Goal: Task Accomplishment & Management: Use online tool/utility

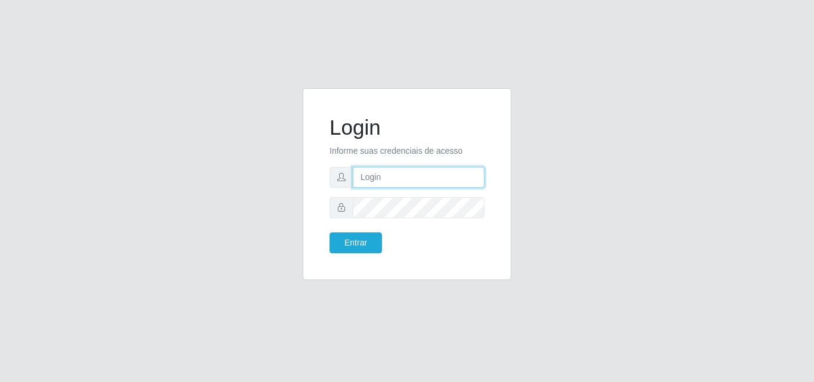
click at [403, 180] on input "text" at bounding box center [419, 177] width 132 height 21
type input "[EMAIL_ADDRESS][DOMAIN_NAME]"
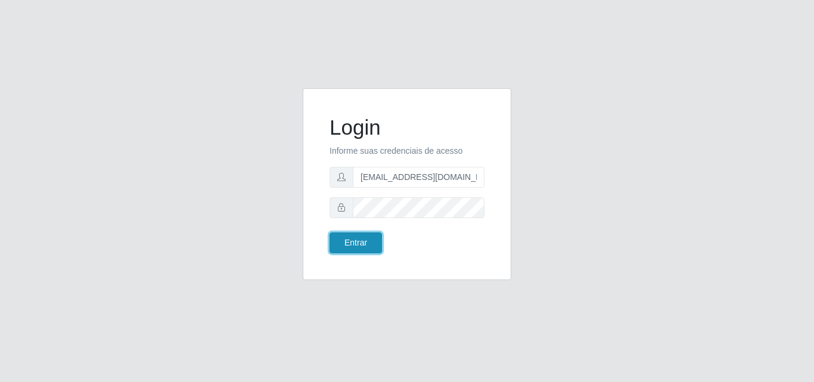
click at [360, 247] on button "Entrar" at bounding box center [355, 242] width 52 height 21
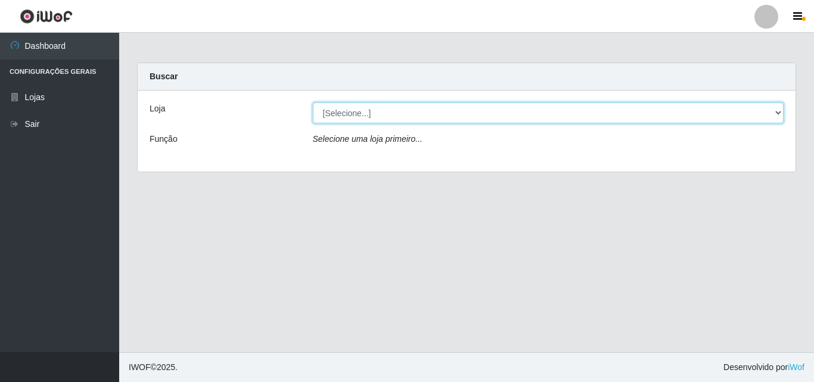
click at [779, 113] on select "[Selecione...] Corte Fácil - Unidade Emaús" at bounding box center [548, 112] width 471 height 21
select select "201"
click at [313, 102] on select "[Selecione...] Corte Fácil - Unidade Emaús" at bounding box center [548, 112] width 471 height 21
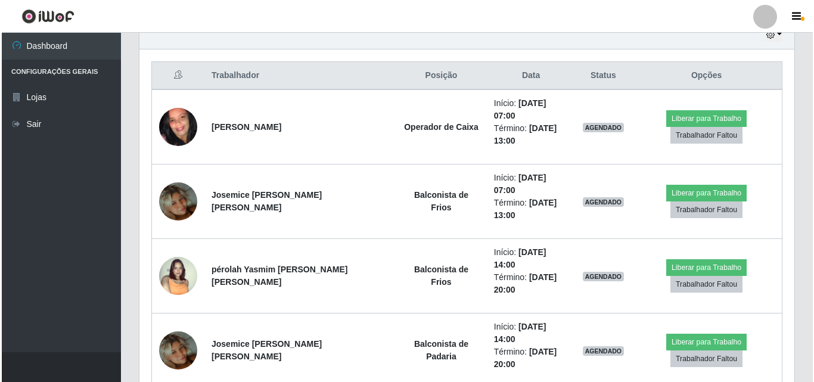
scroll to position [445, 0]
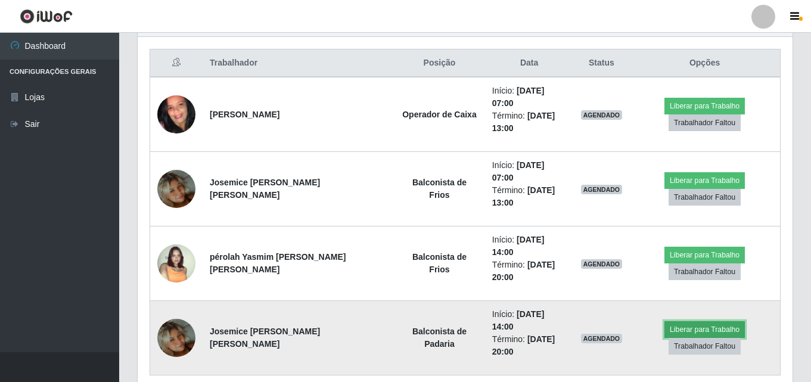
click at [711, 321] on button "Liberar para Trabalho" at bounding box center [704, 329] width 80 height 17
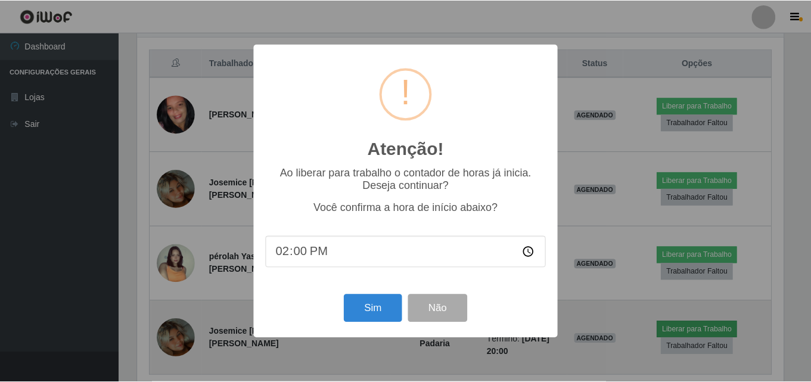
scroll to position [247, 649]
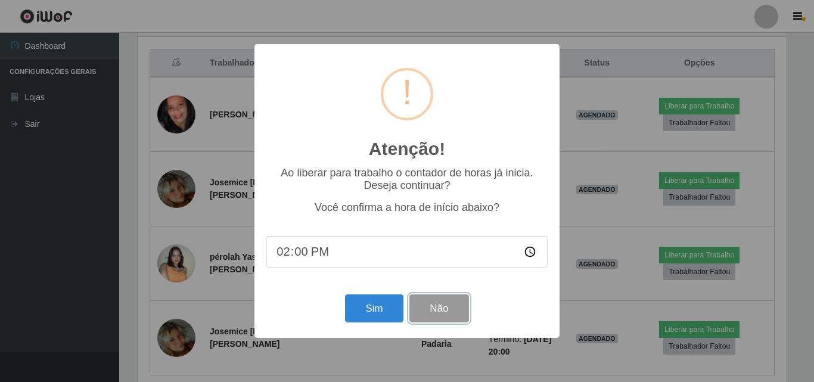
click at [452, 318] on button "Não" at bounding box center [438, 308] width 59 height 28
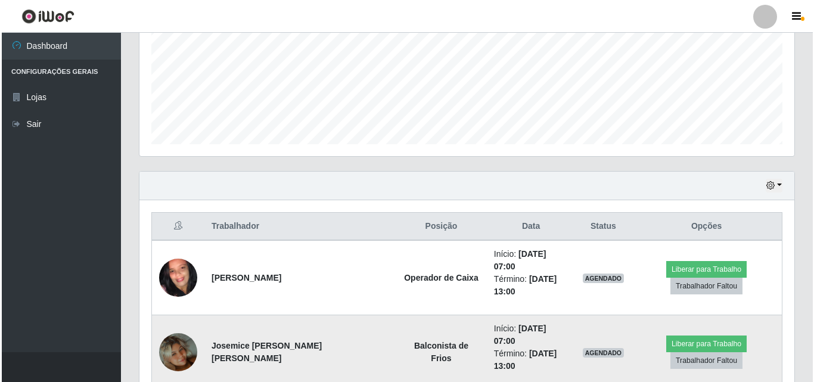
scroll to position [266, 0]
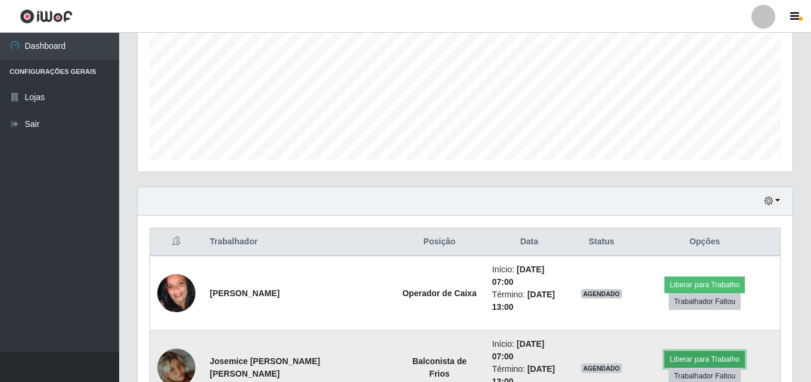
click at [685, 351] on button "Liberar para Trabalho" at bounding box center [704, 359] width 80 height 17
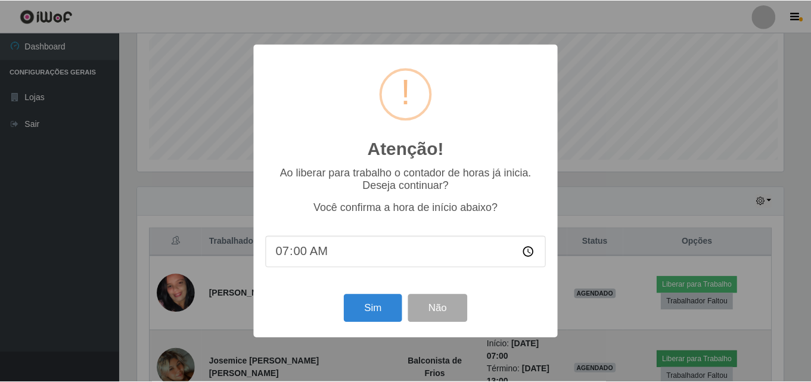
scroll to position [247, 649]
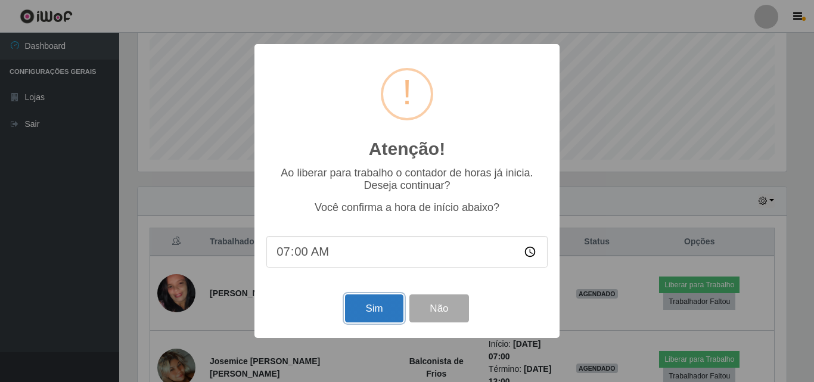
click at [381, 315] on button "Sim" at bounding box center [374, 308] width 58 height 28
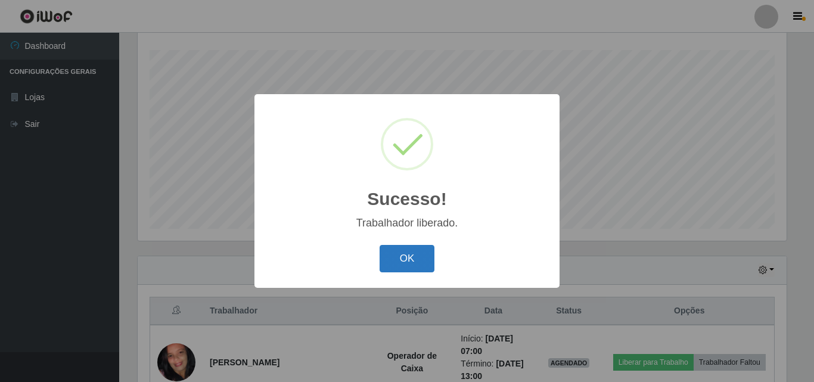
click at [405, 267] on button "OK" at bounding box center [407, 259] width 55 height 28
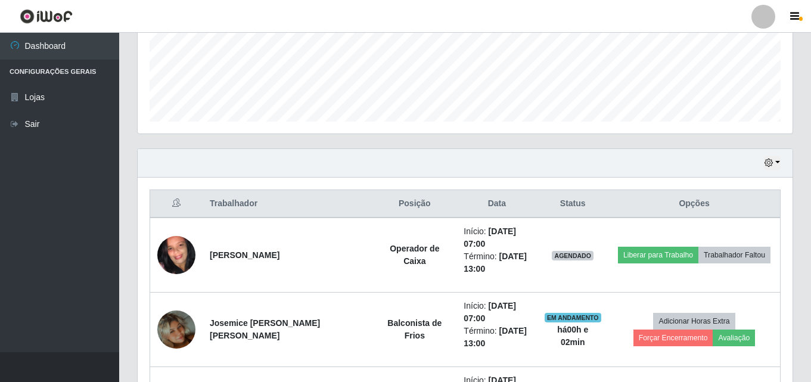
scroll to position [357, 0]
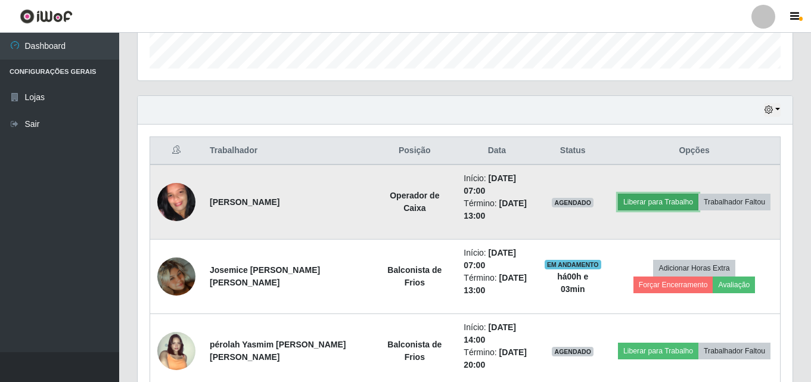
click at [680, 202] on button "Liberar para Trabalho" at bounding box center [658, 202] width 80 height 17
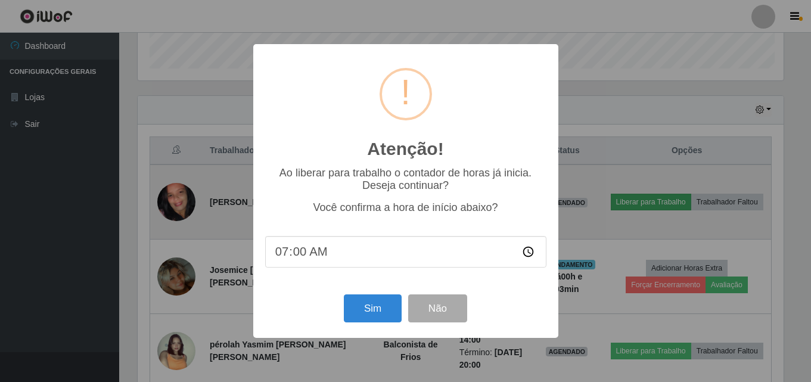
scroll to position [247, 649]
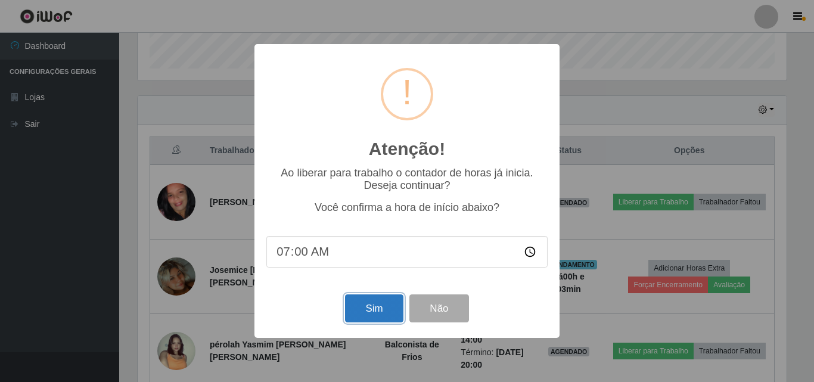
click at [356, 315] on button "Sim" at bounding box center [374, 308] width 58 height 28
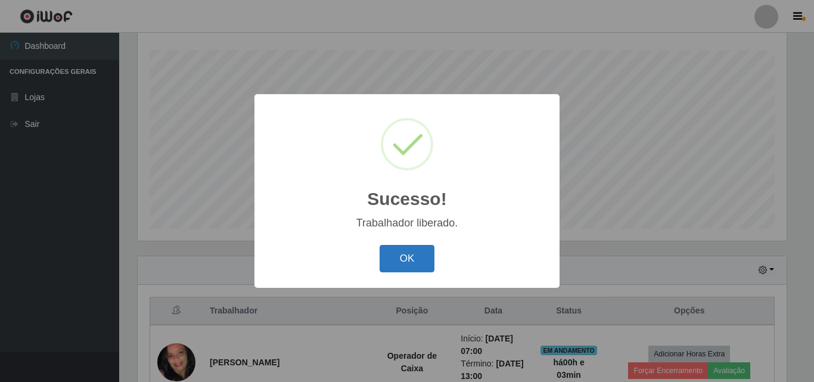
click at [419, 260] on button "OK" at bounding box center [407, 259] width 55 height 28
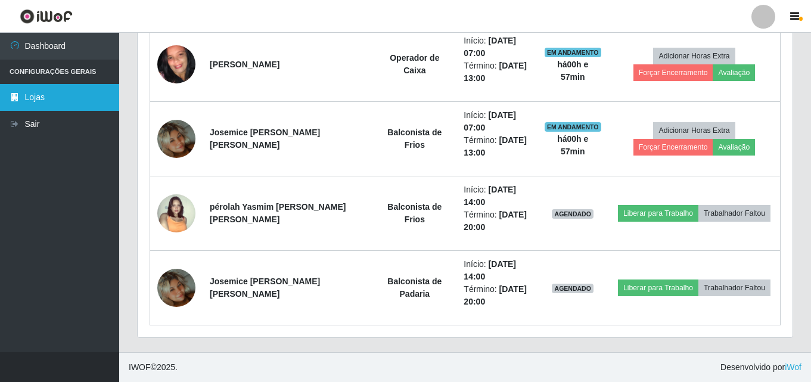
scroll to position [316, 0]
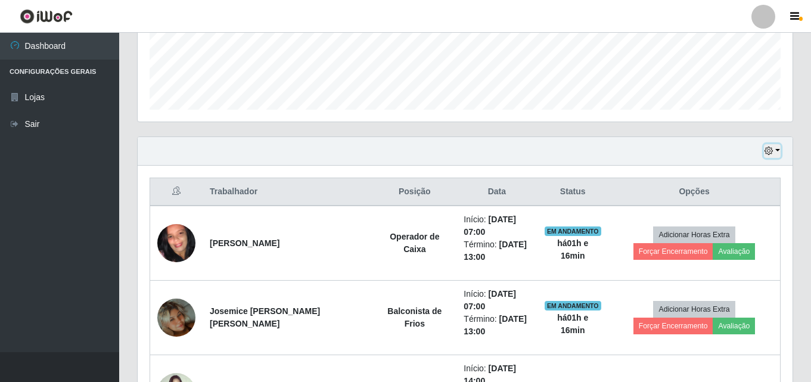
click at [772, 148] on icon "button" at bounding box center [768, 151] width 8 height 8
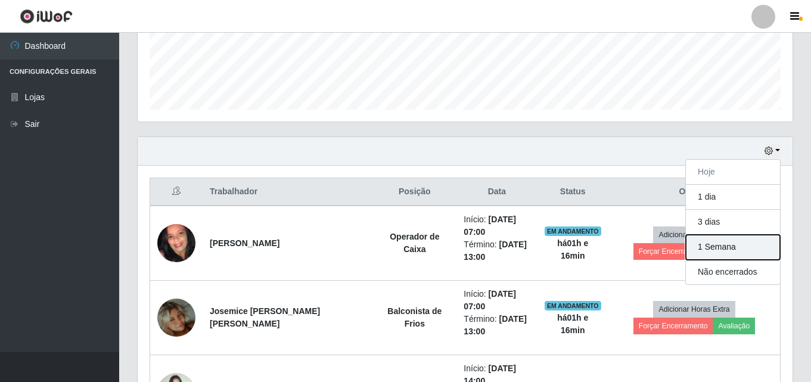
click at [741, 251] on button "1 Semana" at bounding box center [733, 247] width 94 height 25
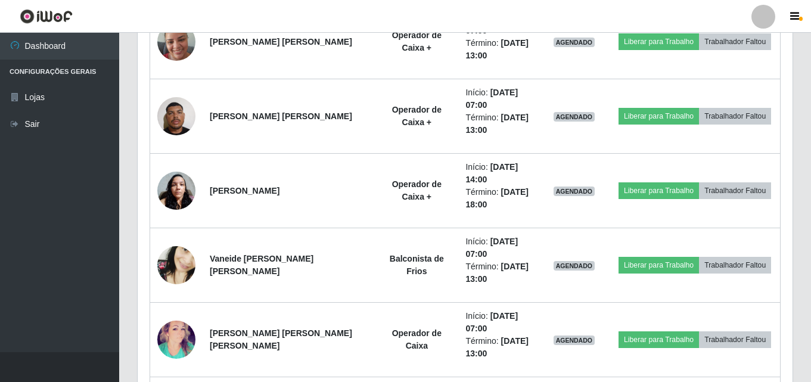
scroll to position [1448, 0]
